Goal: Task Accomplishment & Management: Complete application form

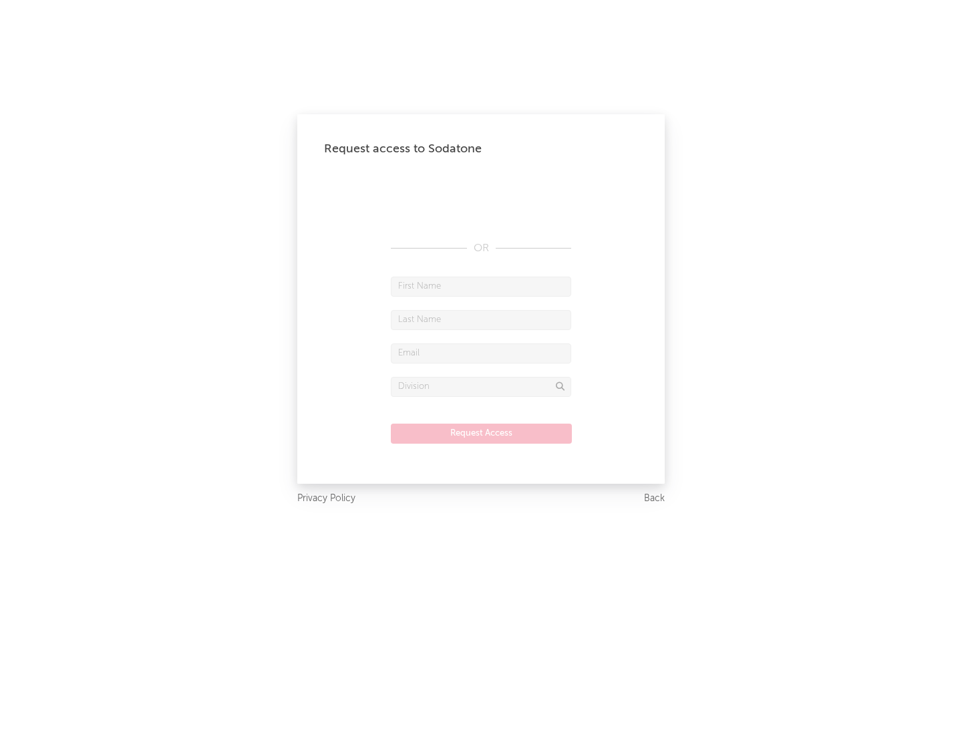
click at [481, 286] on input "text" at bounding box center [481, 287] width 180 height 20
type input "[PERSON_NAME]"
click at [481, 319] on input "text" at bounding box center [481, 320] width 180 height 20
type input "[PERSON_NAME]"
click at [481, 353] on input "text" at bounding box center [481, 353] width 180 height 20
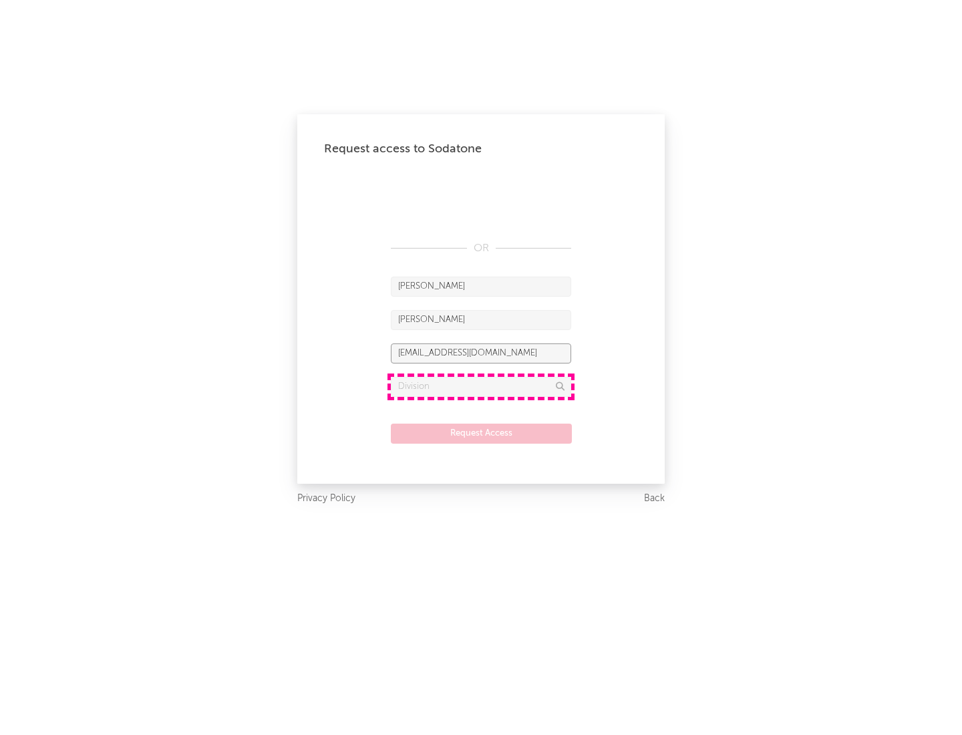
type input "[EMAIL_ADDRESS][DOMAIN_NAME]"
click at [481, 386] on input "text" at bounding box center [481, 387] width 180 height 20
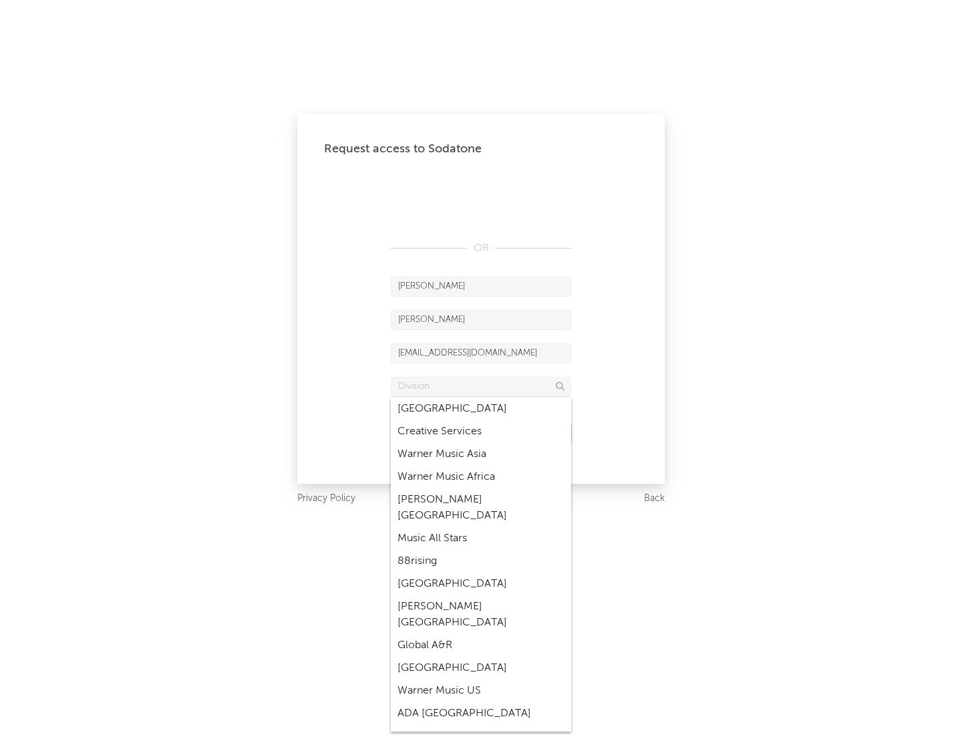
click at [481, 527] on div "Music All Stars" at bounding box center [481, 538] width 180 height 23
type input "Music All Stars"
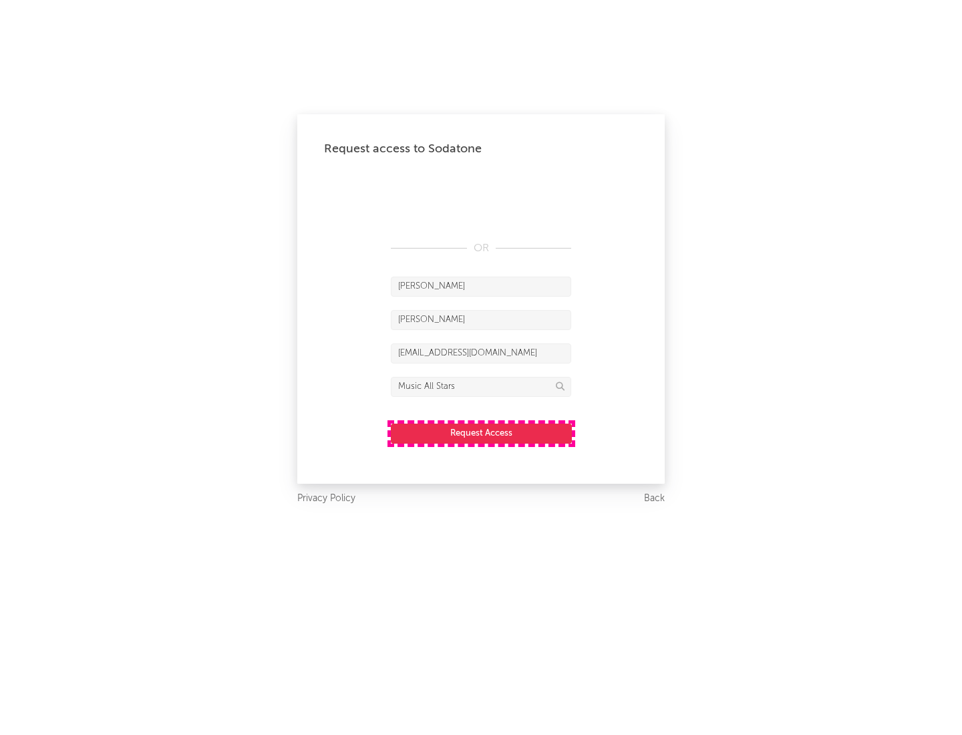
click at [481, 433] on button "Request Access" at bounding box center [481, 434] width 181 height 20
